Goal: Information Seeking & Learning: Learn about a topic

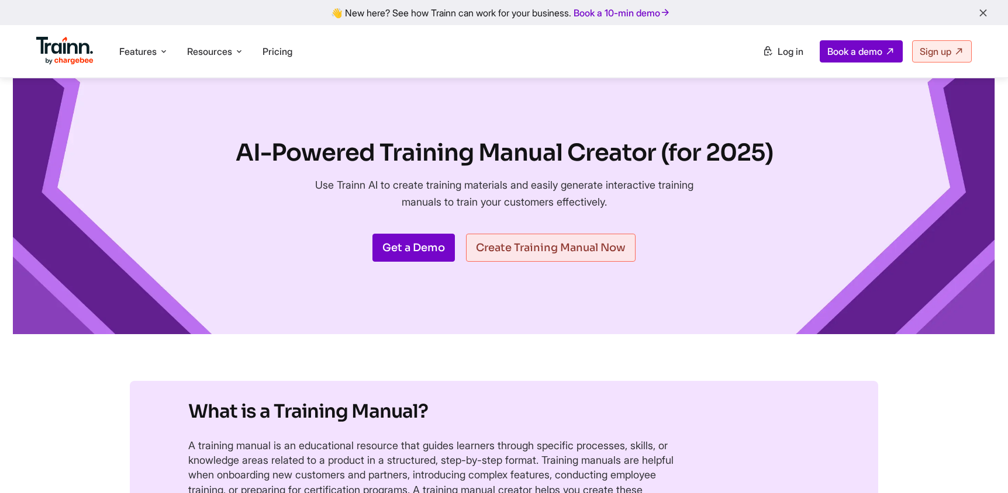
scroll to position [3120, 0]
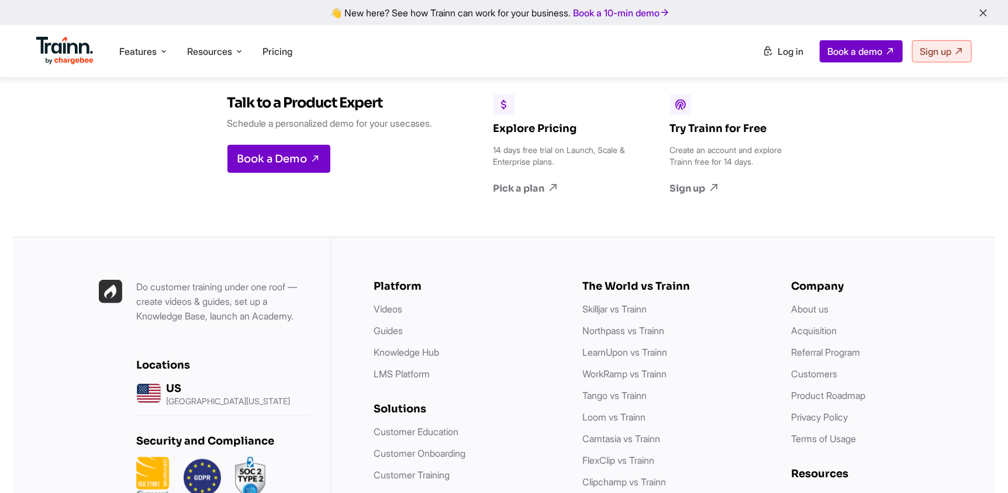
drag, startPoint x: 0, startPoint y: 0, endPoint x: 775, endPoint y: 194, distance: 799.2
click at [775, 168] on p "Create an account and explore Trainn free for 14 days." at bounding box center [737, 155] width 134 height 23
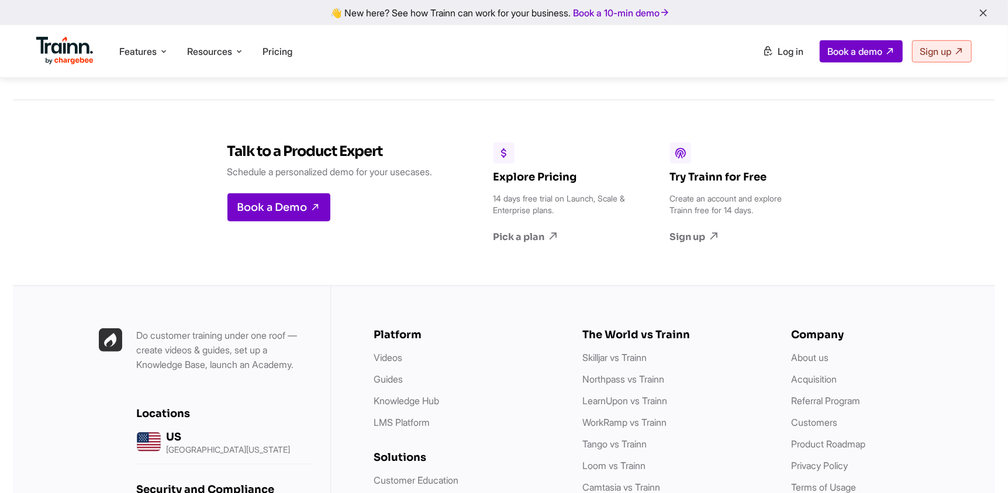
scroll to position [3146, 0]
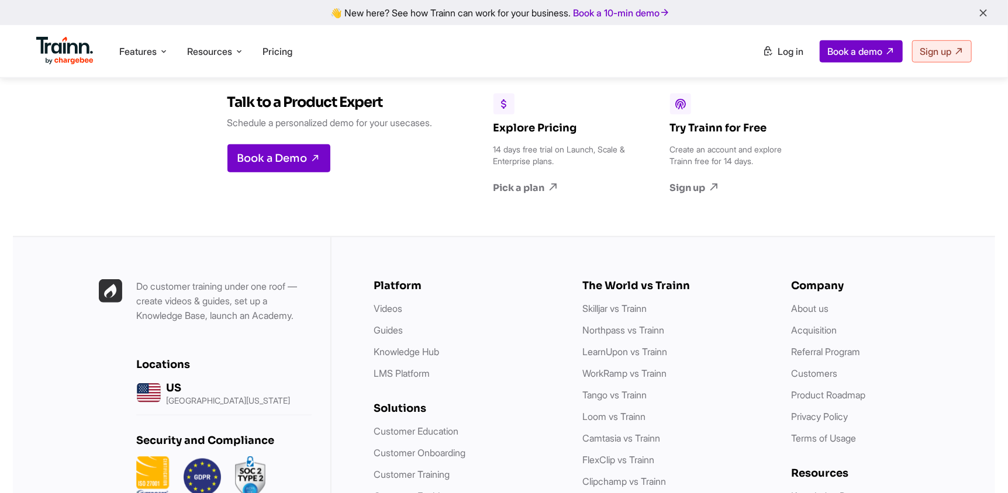
click at [216, 323] on p "Do customer training under one roof — create videos & guides, set up a Knowledg…" at bounding box center [223, 301] width 175 height 44
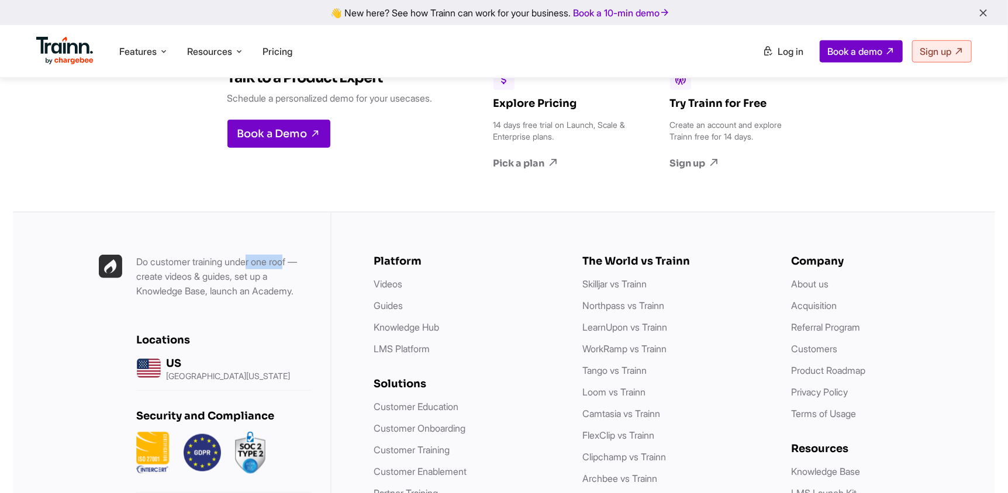
scroll to position [3120, 0]
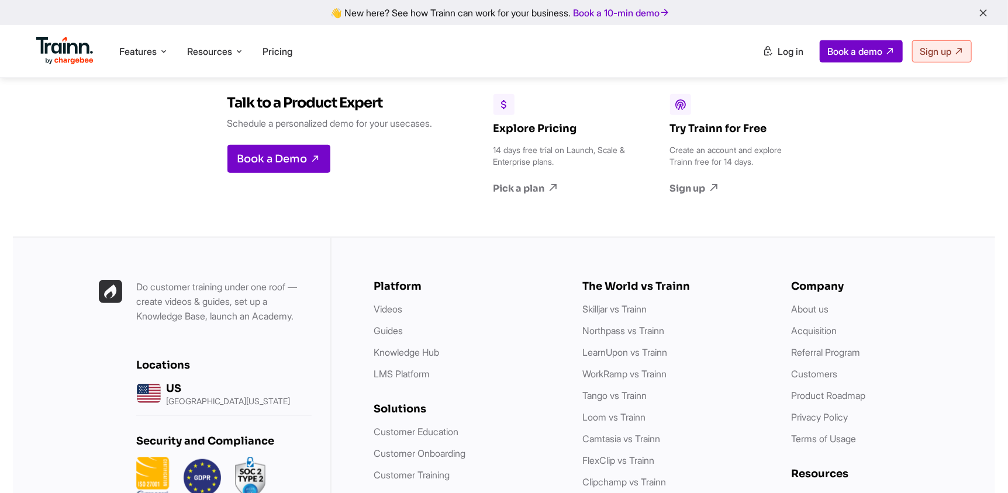
click at [653, 293] on div "The World vs Trainn" at bounding box center [674, 286] width 185 height 13
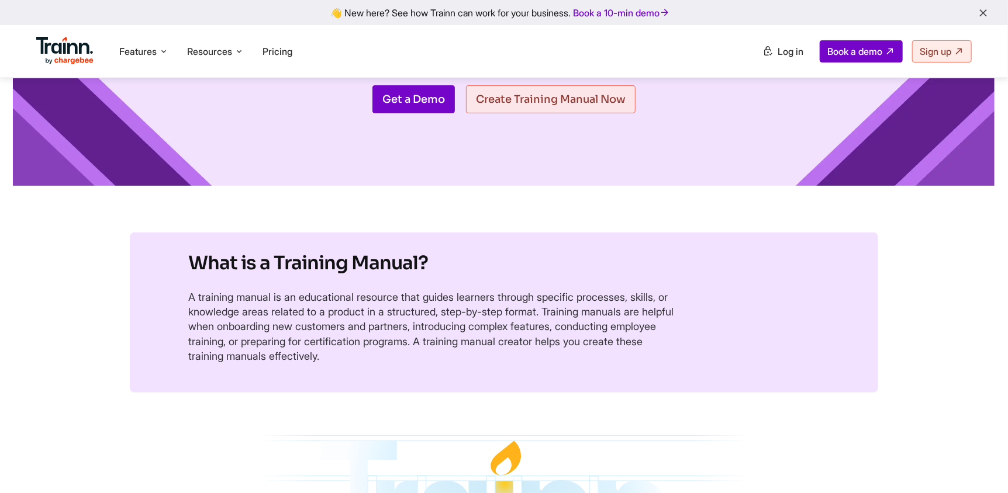
scroll to position [0, 0]
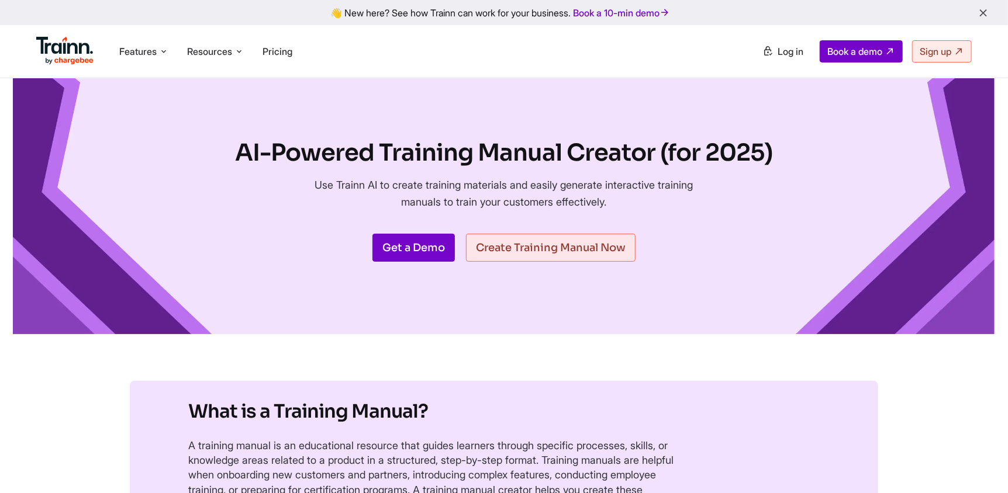
click at [622, 152] on h1 "AI-Powered Training Manual Creator (for 2025)" at bounding box center [504, 153] width 537 height 33
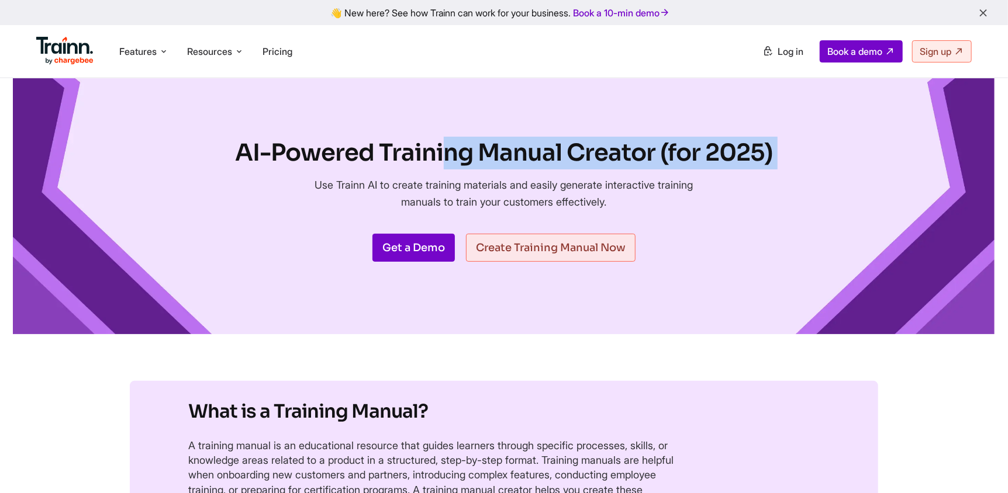
click at [622, 152] on h1 "AI-Powered Training Manual Creator (for 2025)" at bounding box center [504, 153] width 537 height 33
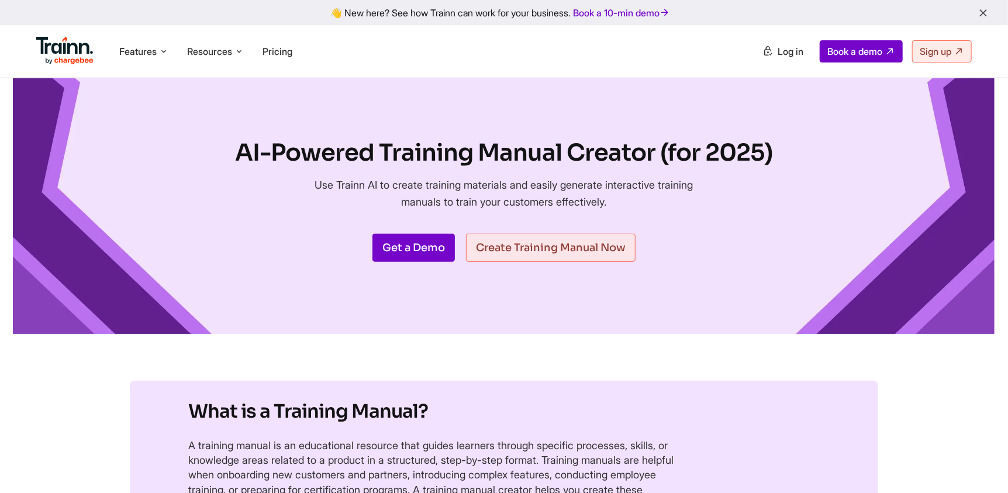
click at [622, 152] on h1 "AI-Powered Training Manual Creator (for 2025)" at bounding box center [504, 153] width 537 height 33
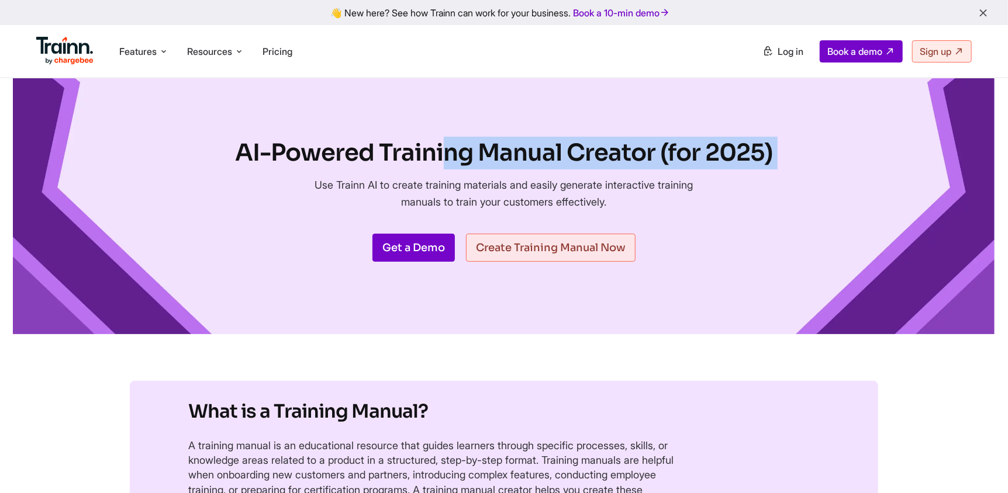
click at [622, 152] on h1 "AI-Powered Training Manual Creator (for 2025)" at bounding box center [504, 153] width 537 height 33
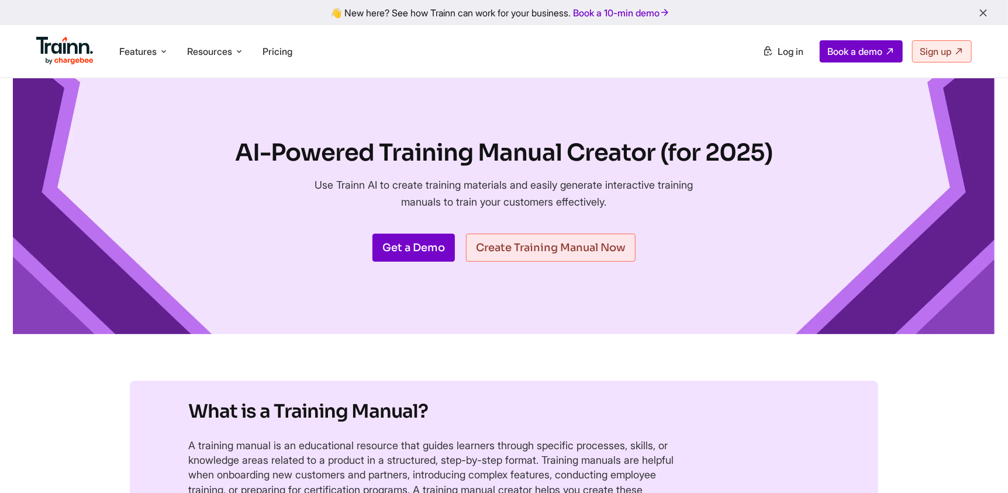
click at [622, 152] on h1 "AI-Powered Training Manual Creator (for 2025)" at bounding box center [504, 153] width 537 height 33
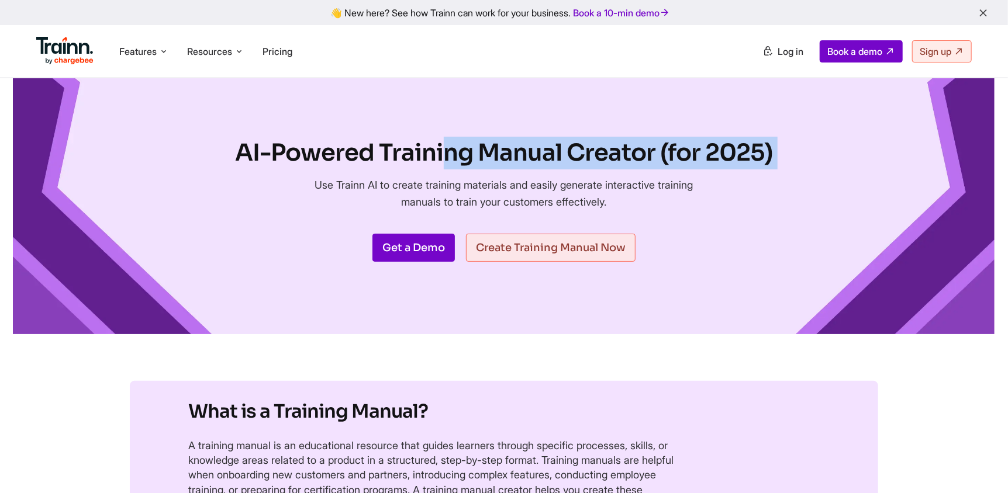
click at [622, 152] on h1 "AI-Powered Training Manual Creator (for 2025)" at bounding box center [504, 153] width 537 height 33
click at [505, 162] on h1 "AI-Powered Training Manual Creator (for 2025)" at bounding box center [504, 153] width 537 height 33
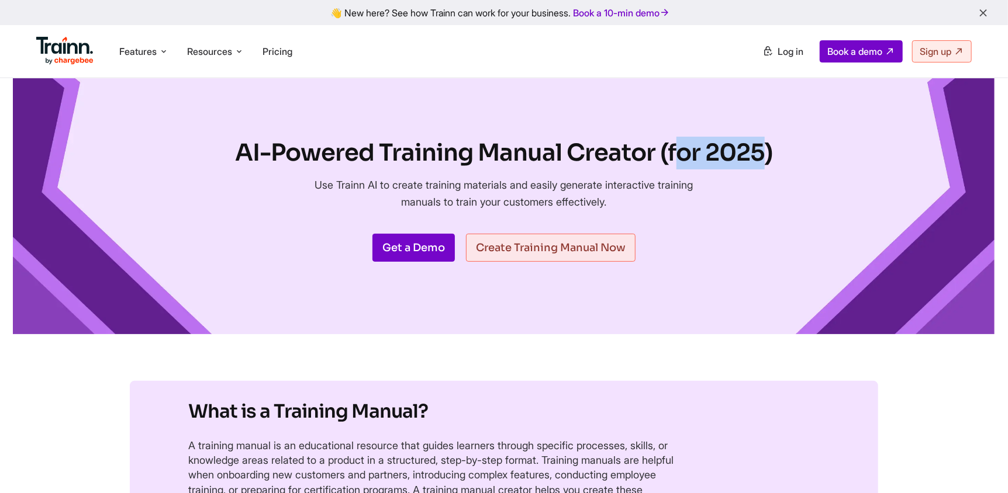
click at [505, 162] on h1 "AI-Powered Training Manual Creator (for 2025)" at bounding box center [504, 153] width 537 height 33
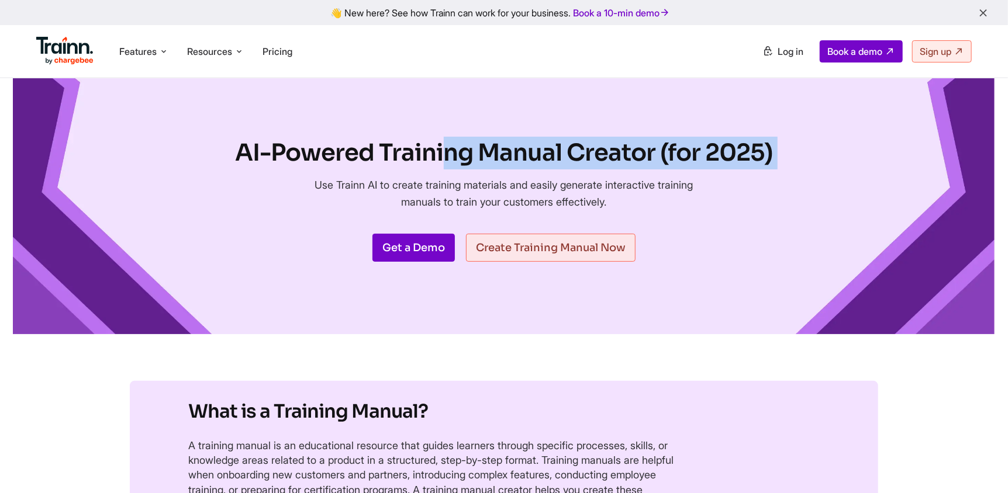
click at [505, 162] on h1 "AI-Powered Training Manual Creator (for 2025)" at bounding box center [504, 153] width 537 height 33
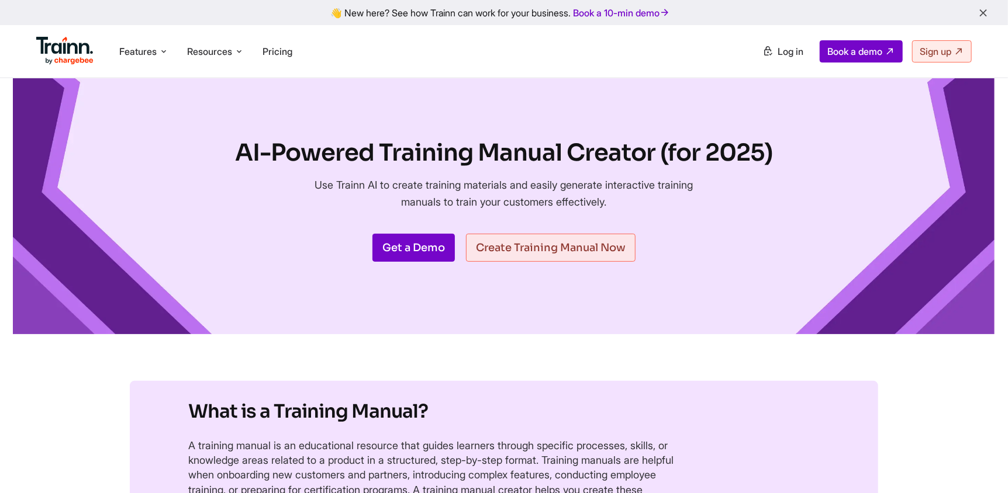
click at [526, 201] on p "Use Trainn AI to create training materials and easily generate interactive trai…" at bounding box center [504, 194] width 392 height 34
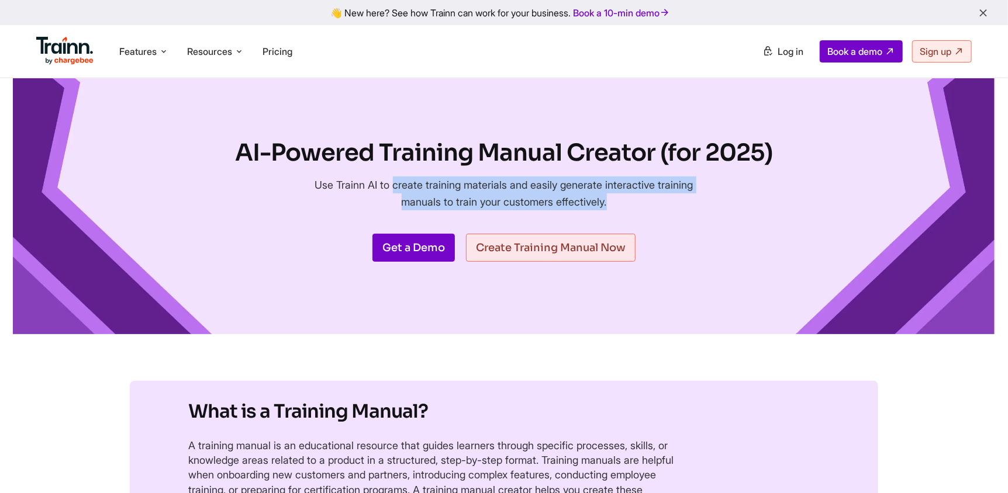
click at [526, 201] on p "Use Trainn AI to create training materials and easily generate interactive trai…" at bounding box center [504, 194] width 392 height 34
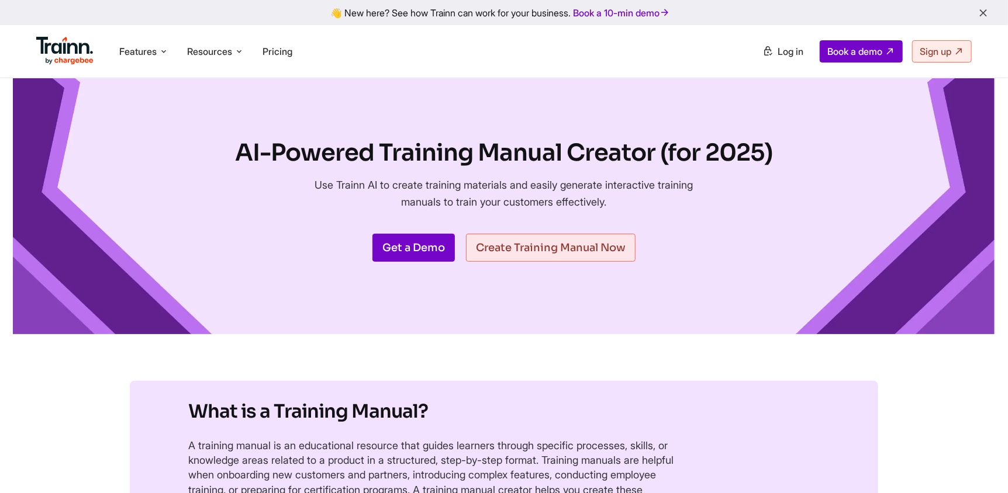
click at [533, 154] on h1 "AI-Powered Training Manual Creator (for 2025)" at bounding box center [504, 153] width 537 height 33
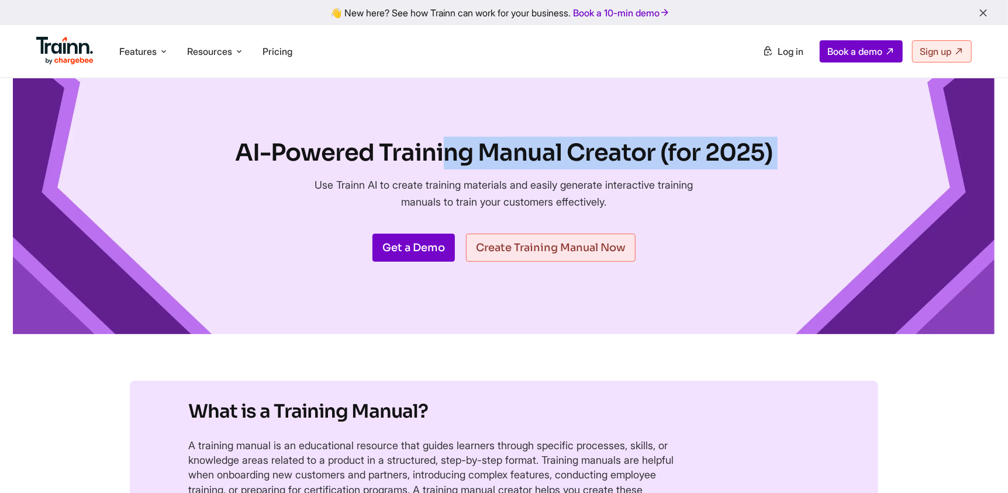
click at [533, 154] on h1 "AI-Powered Training Manual Creator (for 2025)" at bounding box center [504, 153] width 537 height 33
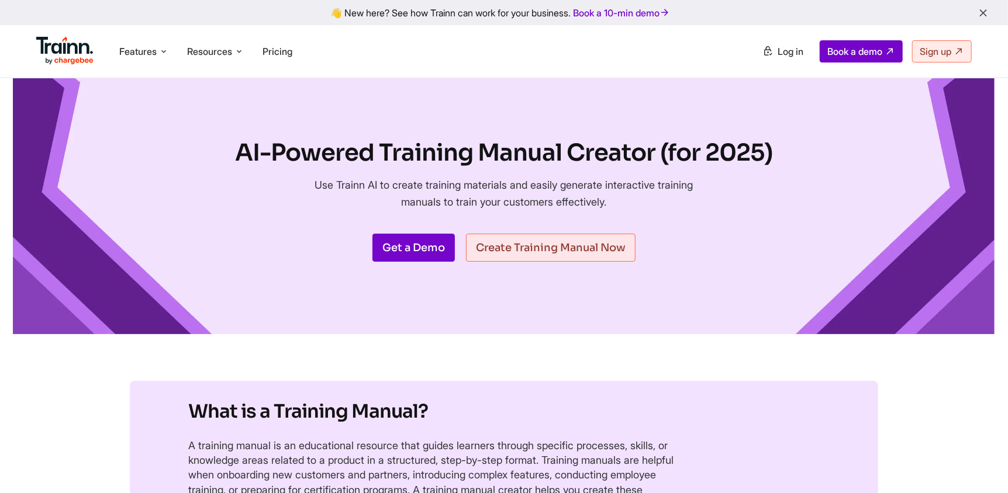
click at [555, 189] on p "Use Trainn AI to create training materials and easily generate interactive trai…" at bounding box center [504, 194] width 392 height 34
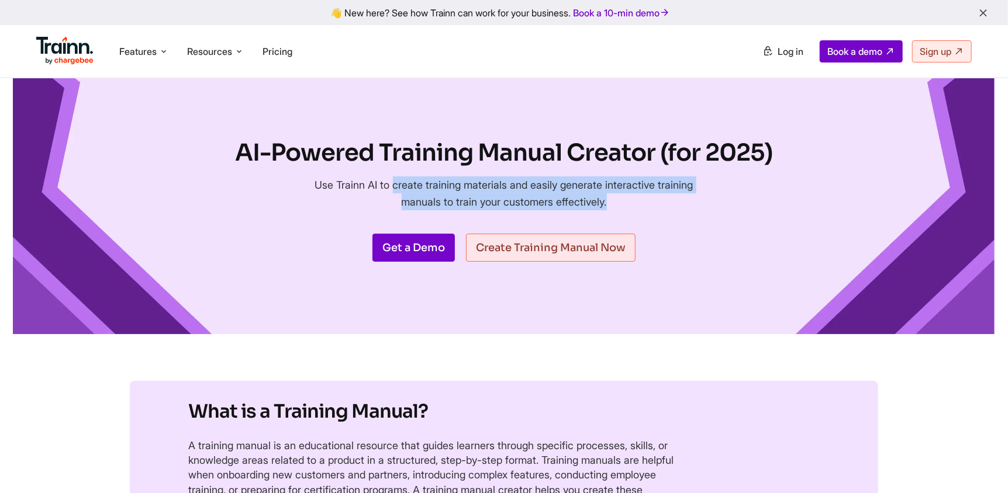
click at [555, 189] on p "Use Trainn AI to create training materials and easily generate interactive trai…" at bounding box center [504, 194] width 392 height 34
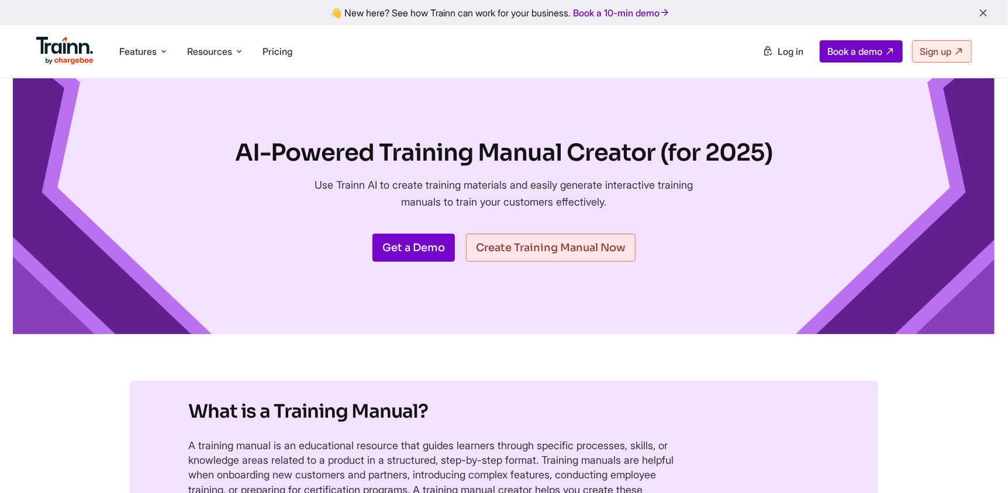
click at [555, 157] on h1 "AI-Powered Training Manual Creator (for 2025)" at bounding box center [504, 153] width 537 height 33
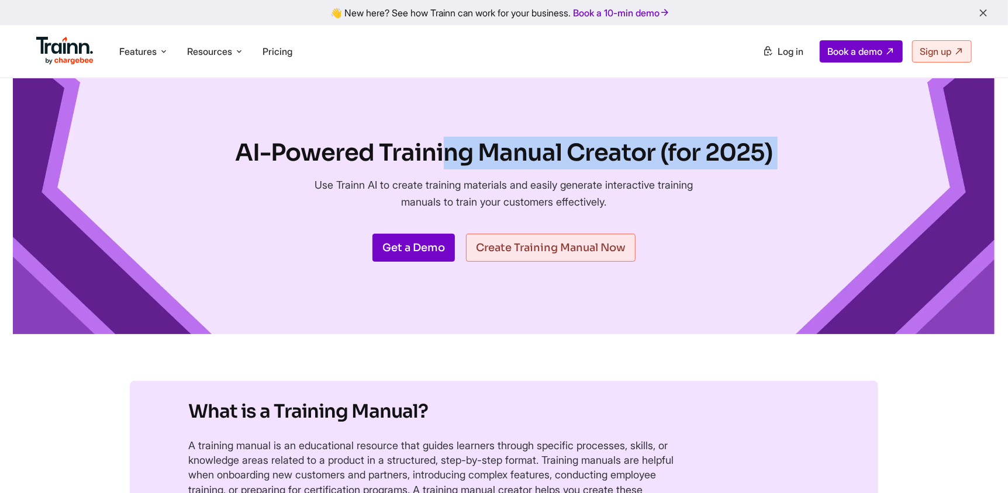
click at [555, 157] on h1 "AI-Powered Training Manual Creator (for 2025)" at bounding box center [504, 153] width 537 height 33
click at [647, 170] on div "AI-Powered Training Manual Creator (for 2025) Use Trainn AI to create training …" at bounding box center [504, 206] width 537 height 139
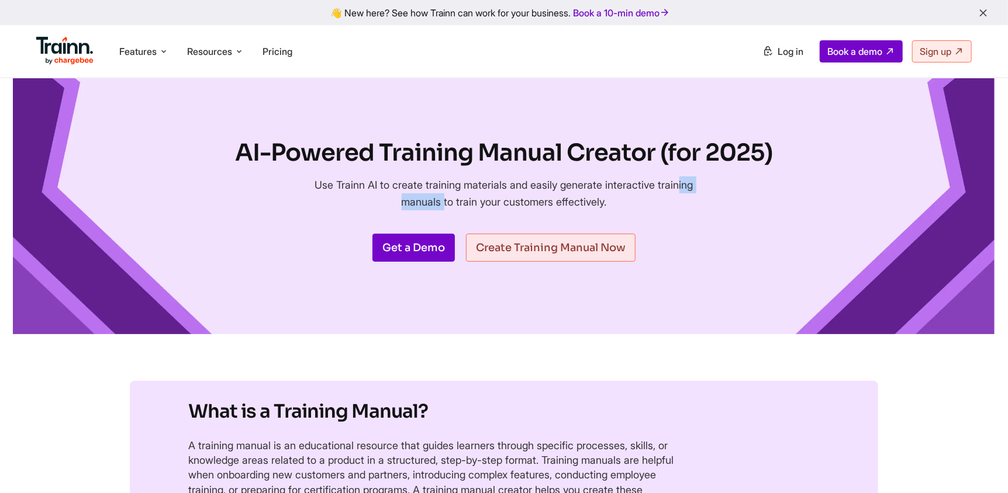
click at [647, 170] on div "AI-Powered Training Manual Creator (for 2025) Use Trainn AI to create training …" at bounding box center [504, 206] width 537 height 139
click at [612, 158] on h1 "AI-Powered Training Manual Creator (for 2025)" at bounding box center [504, 153] width 537 height 33
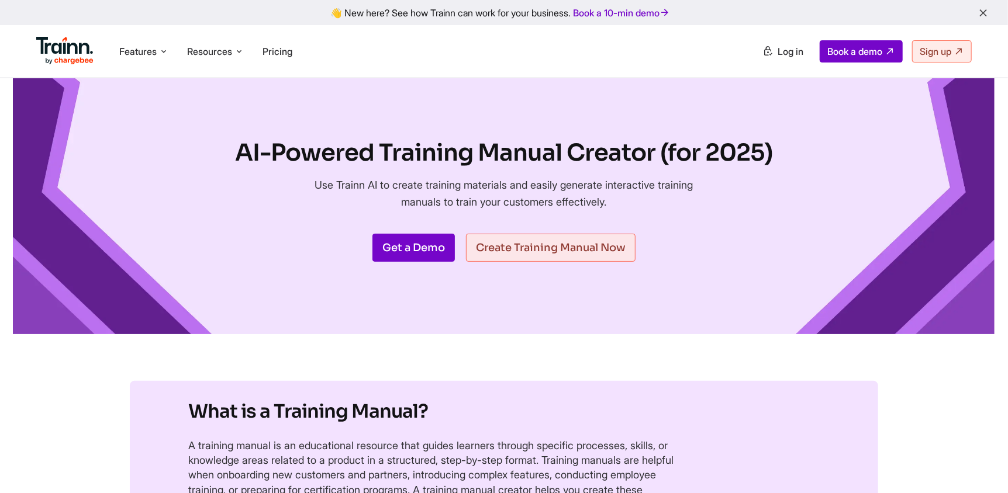
click at [612, 158] on h1 "AI-Powered Training Manual Creator (for 2025)" at bounding box center [504, 153] width 537 height 33
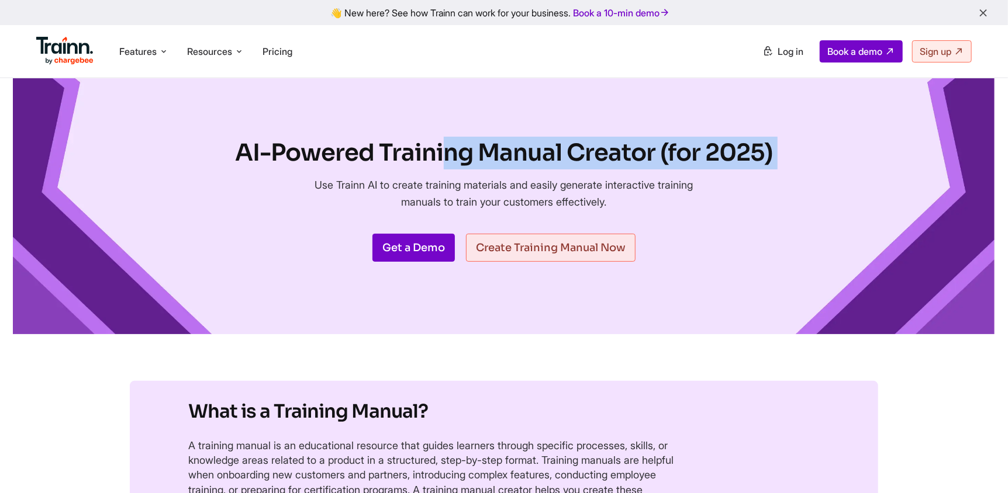
click at [612, 158] on h1 "AI-Powered Training Manual Creator (for 2025)" at bounding box center [504, 153] width 537 height 33
click at [498, 151] on h1 "AI-Powered Training Manual Creator (for 2025)" at bounding box center [504, 153] width 537 height 33
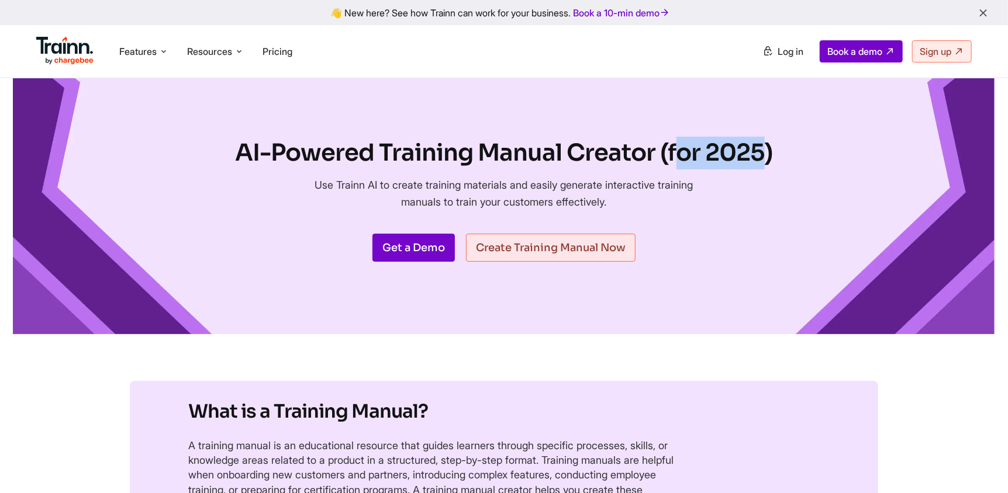
click at [498, 151] on h1 "AI-Powered Training Manual Creator (for 2025)" at bounding box center [504, 153] width 537 height 33
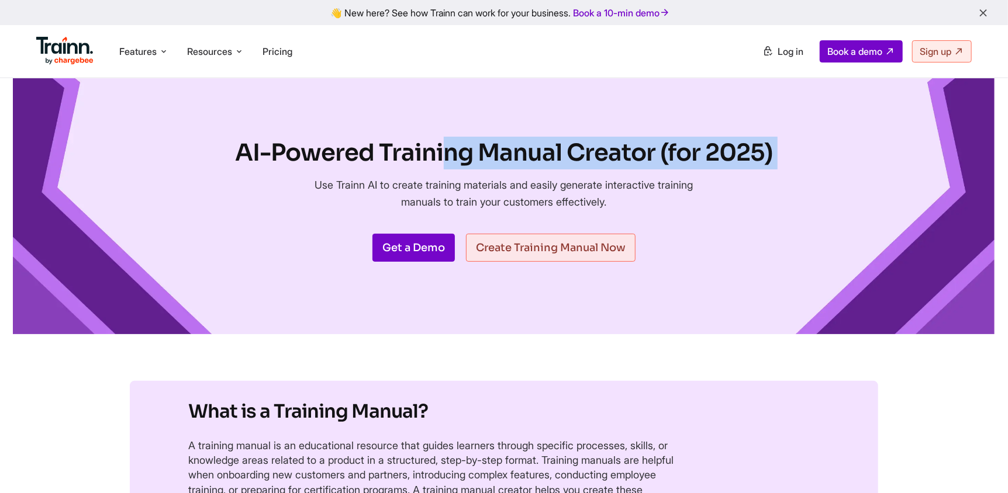
click at [498, 151] on h1 "AI-Powered Training Manual Creator (for 2025)" at bounding box center [504, 153] width 537 height 33
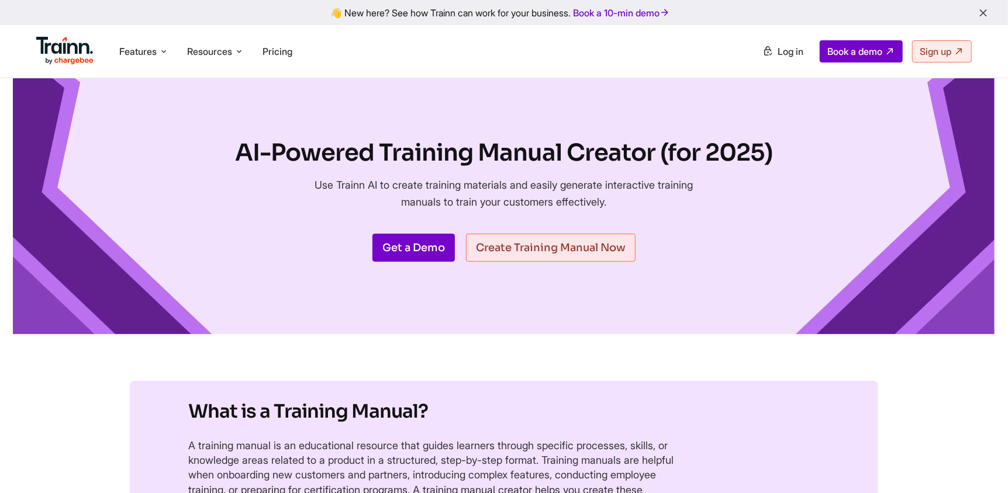
click at [567, 173] on div "AI-Powered Training Manual Creator (for 2025) Use Trainn AI to create training …" at bounding box center [504, 206] width 537 height 139
